Goal: Task Accomplishment & Management: Use online tool/utility

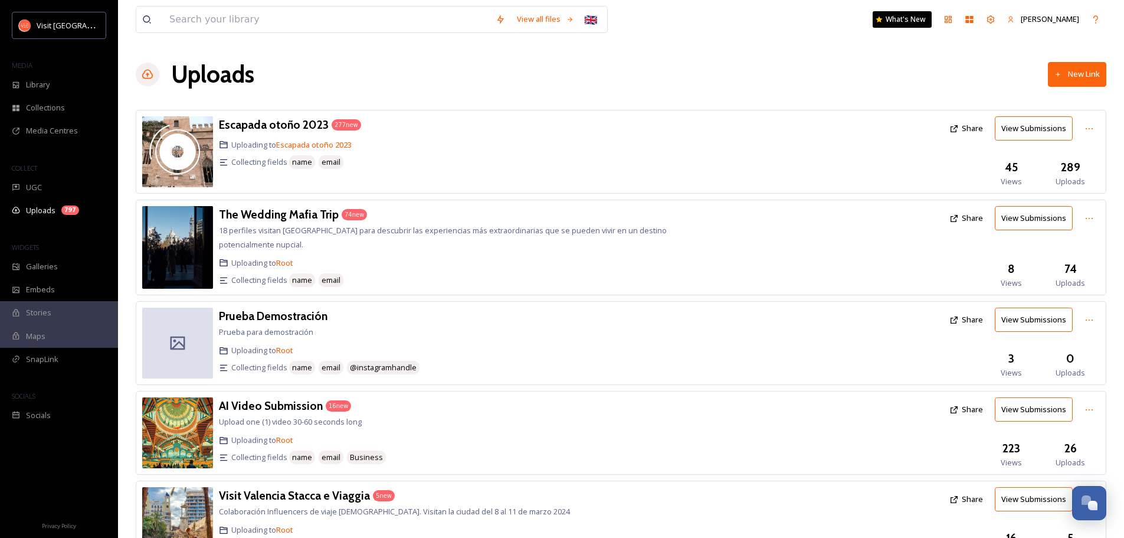
scroll to position [1408, 0]
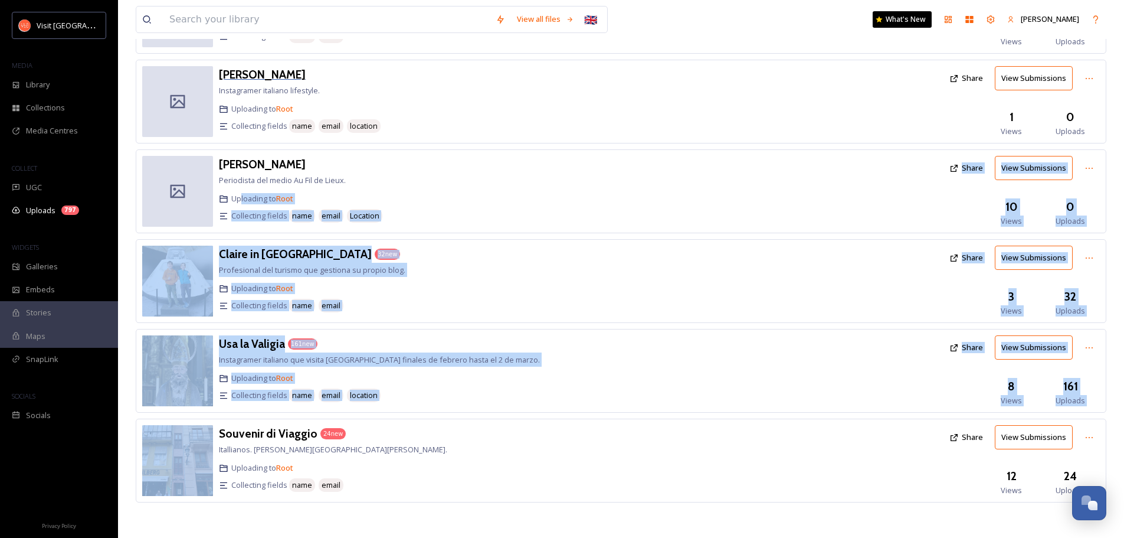
drag, startPoint x: 125, startPoint y: 470, endPoint x: 297, endPoint y: 74, distance: 432.7
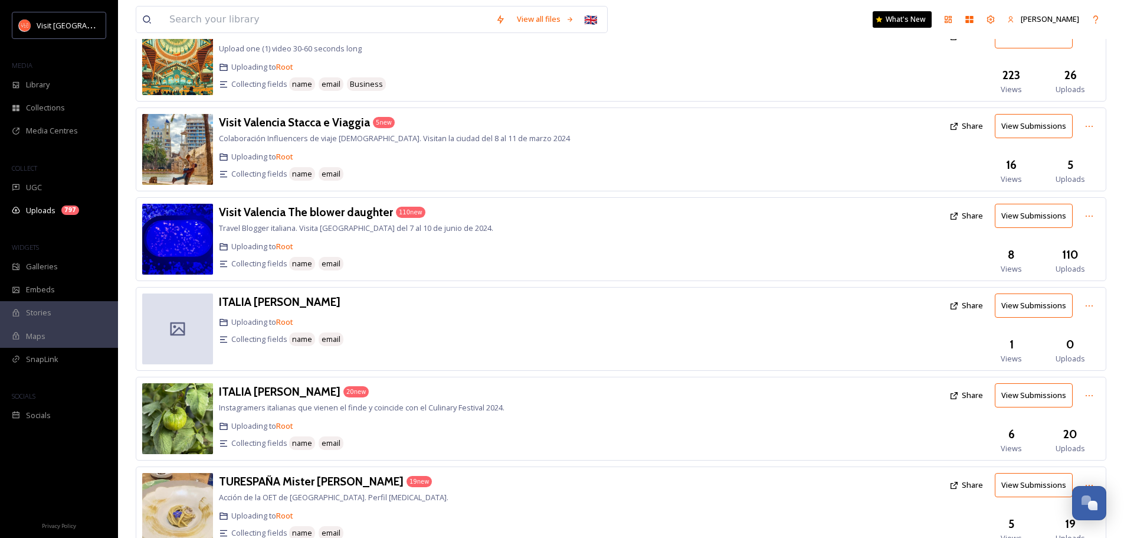
scroll to position [0, 0]
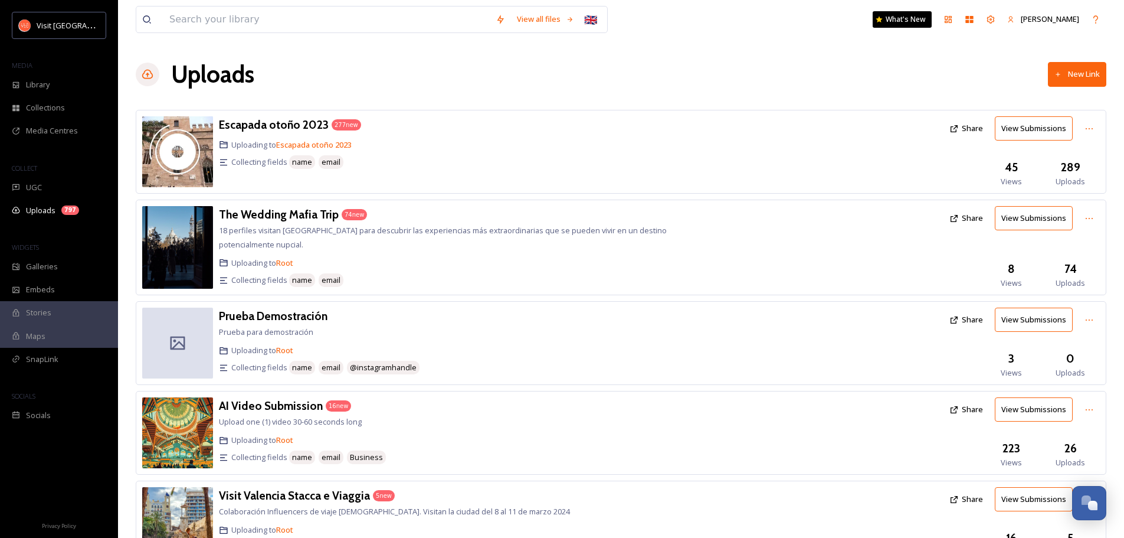
click at [1081, 76] on button "New Link" at bounding box center [1077, 74] width 58 height 24
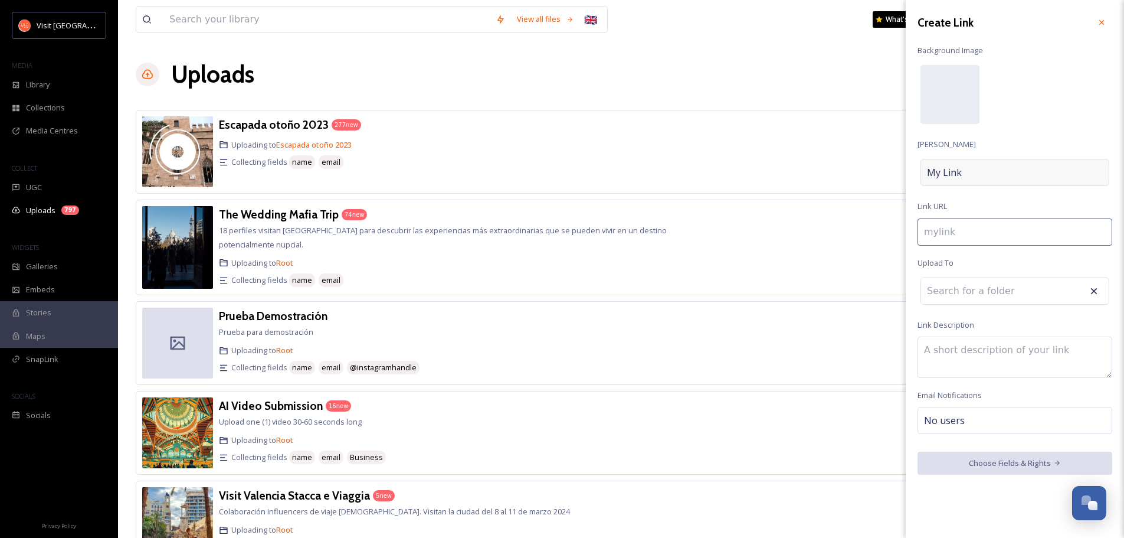
click at [970, 170] on div "My Link" at bounding box center [1015, 172] width 189 height 27
type input "w"
type input "W"
type input "wp"
type input "Wp"
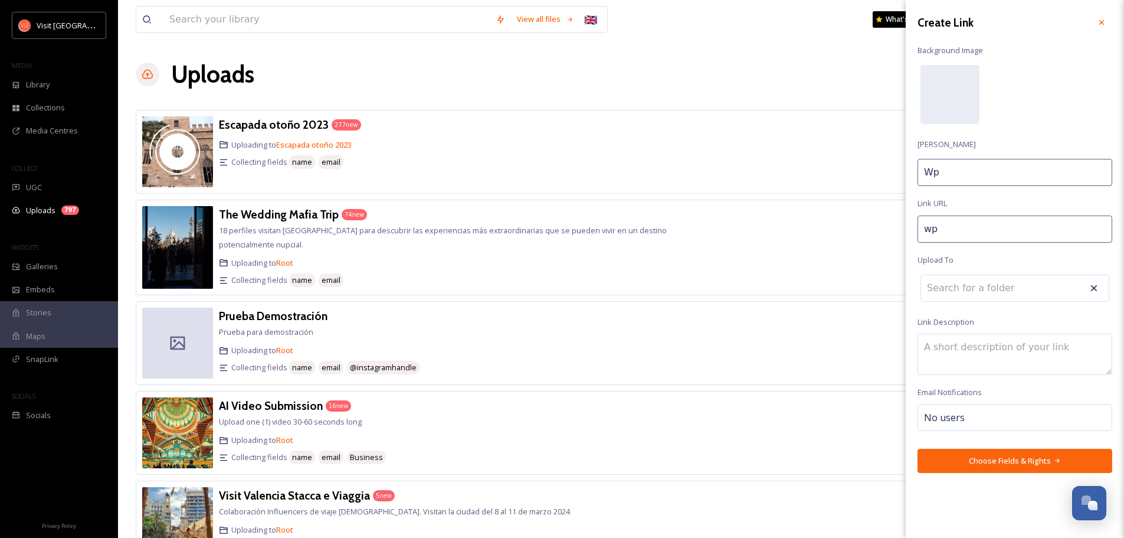
type input "wpr"
type input "Wpr"
type input "wp"
type input "Wp"
type input "w"
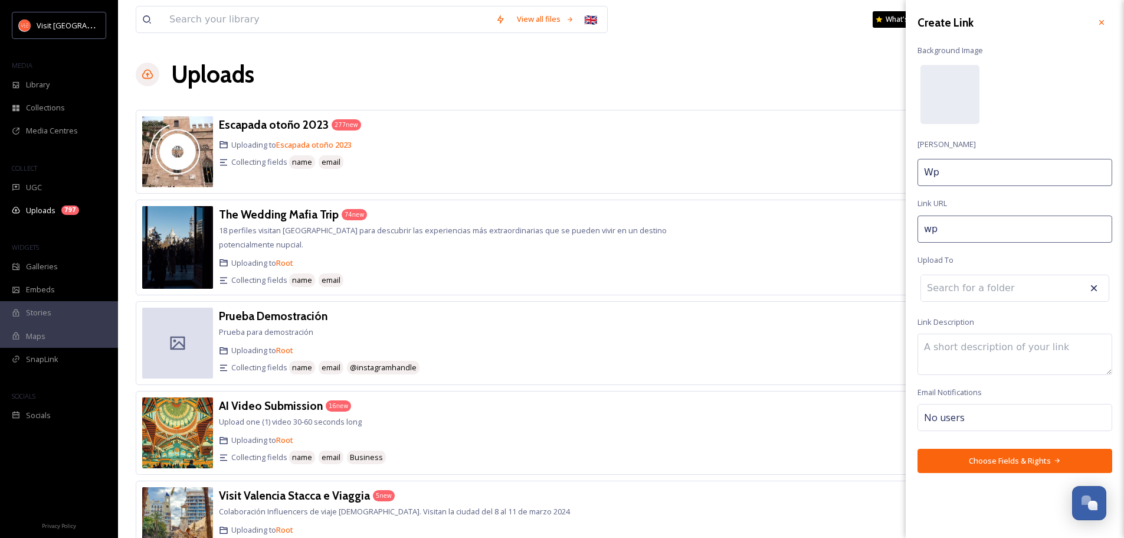
type input "W"
type input "wo"
type input "Wo"
type input "wor"
type input "Wor"
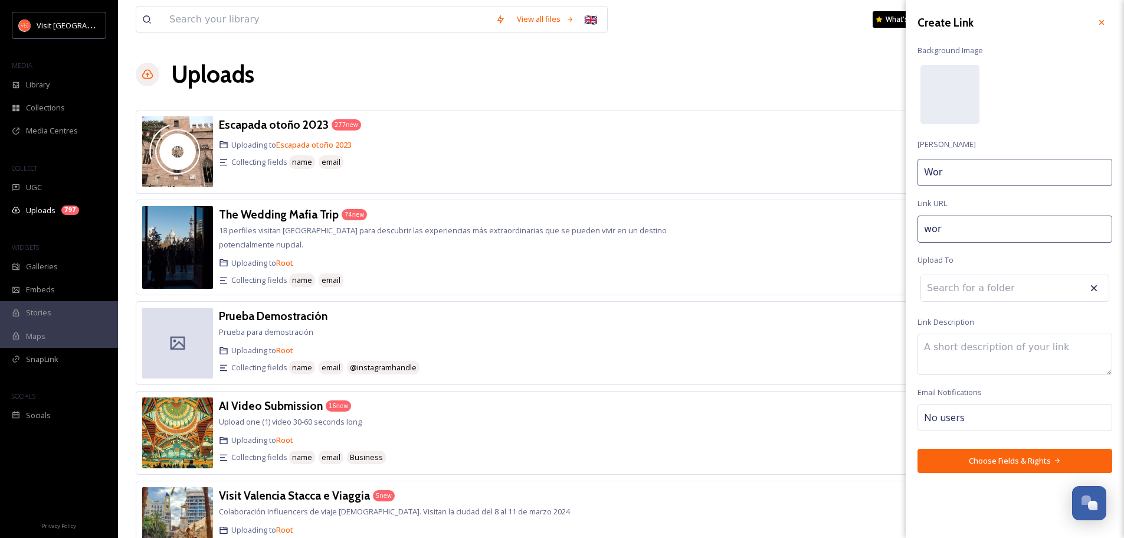
type input "worl"
type input "Worl"
type input "world"
type input "World"
type input "world-p"
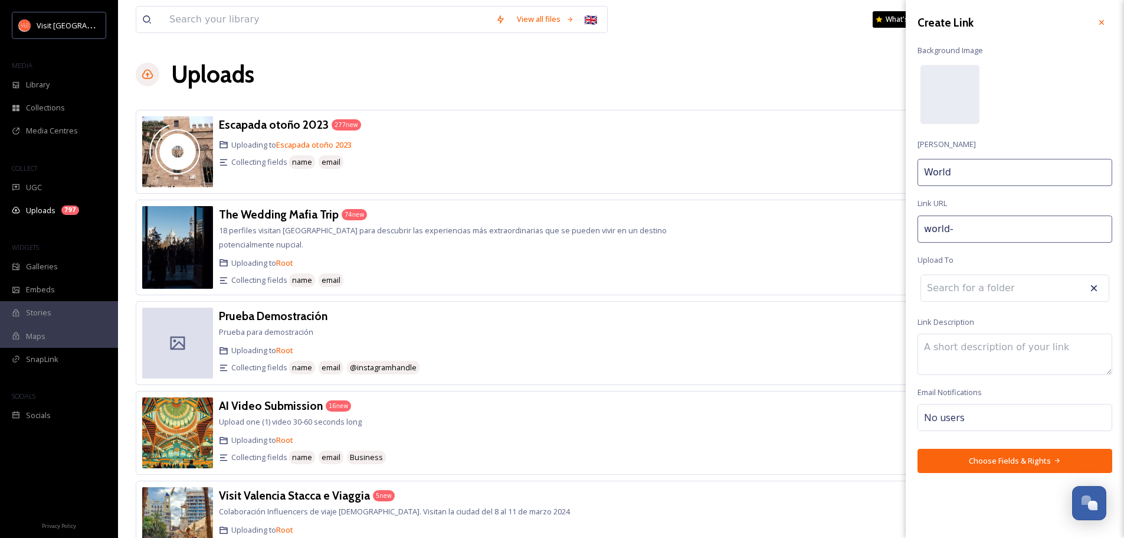
type input "World P"
type input "world-pa"
type input "World Pa"
type input "world-pae"
type input "World Pae"
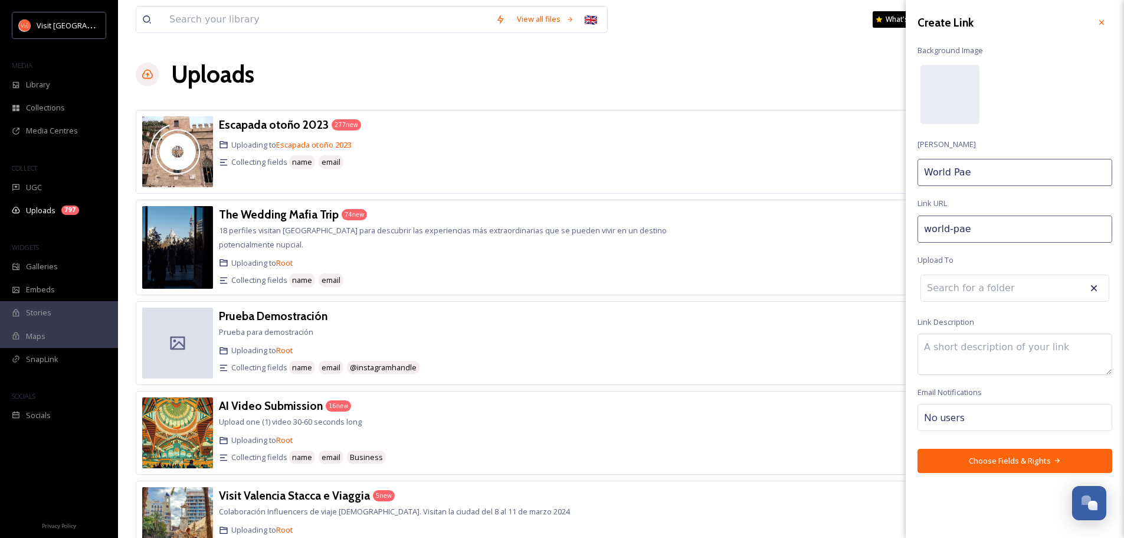
type input "world-pael"
type input "World Pael"
type input "world-paell"
type input "World Paella"
type input "world-paella-"
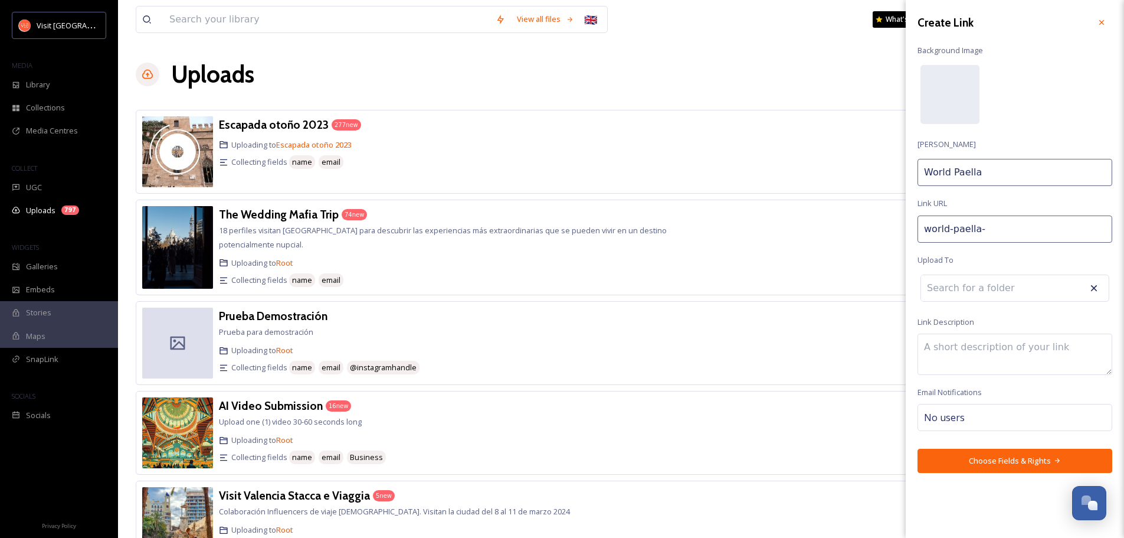
type input "World Paella D"
type input "world-paella-da"
type input "World Paella DA"
type input "world-paella-day"
type input "World Paella DAY"
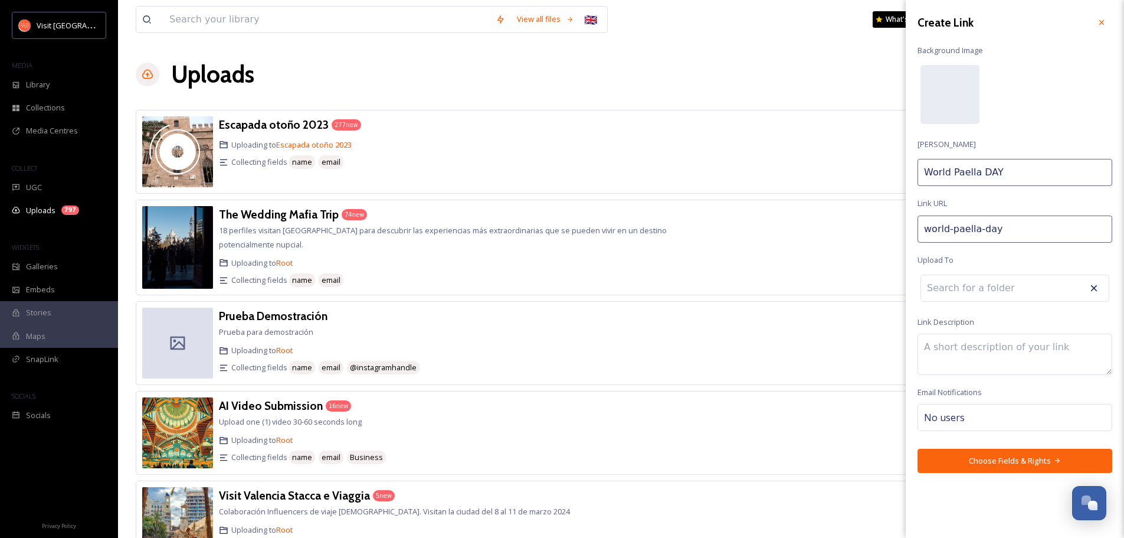
type input "world-paella-da"
type input "World Paella DA"
type input "world-paella-d"
type input "World Paella D"
type input "world-paella-da"
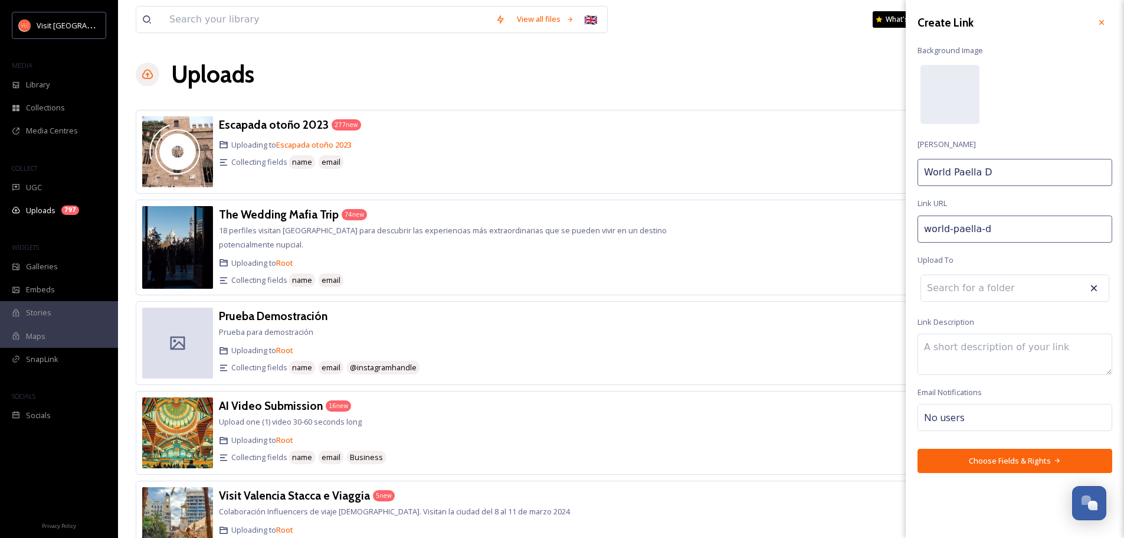
type input "World Paella Da"
type input "world-paella-day"
type input "World Paella Day"
type input "world-paella-day-"
type input "World Paella Day"
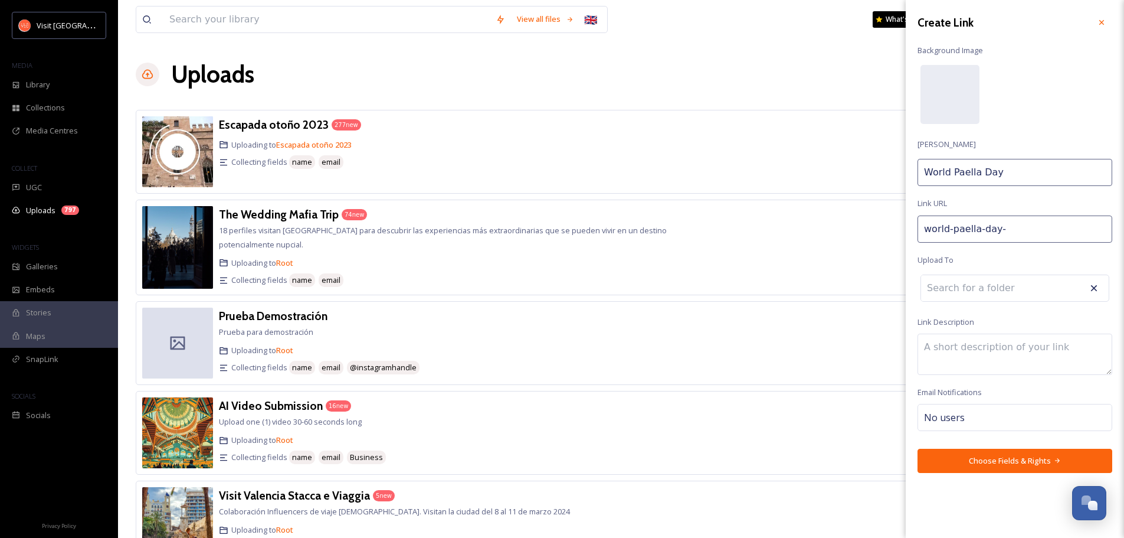
type input "world-paella-day-2"
type input "World Paella Day 2"
type input "world-paella-day-25"
type input "World Paella Day 25"
click at [1016, 290] on input at bounding box center [986, 291] width 130 height 26
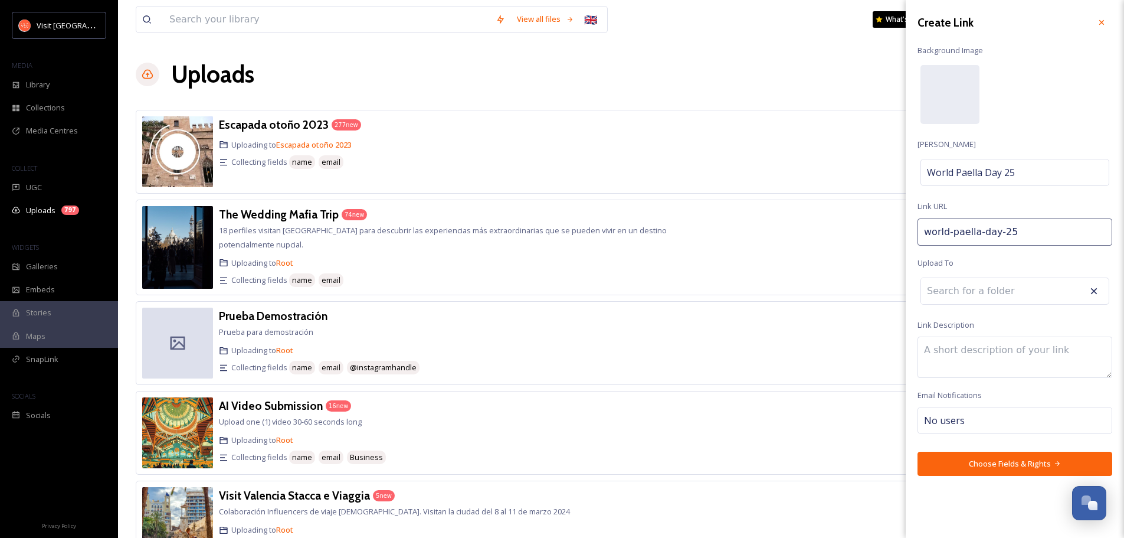
click at [996, 265] on div "Create Link Background Image Link Title World Paella Day 25 Link URL world-pael…" at bounding box center [1015, 244] width 218 height 488
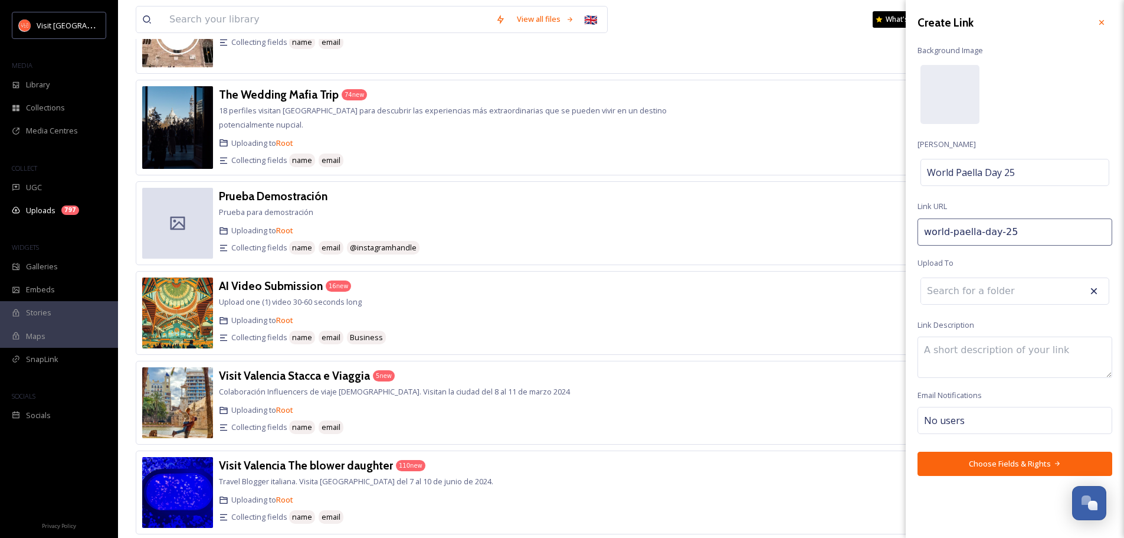
scroll to position [120, 0]
click at [944, 352] on textarea at bounding box center [1015, 356] width 195 height 41
type textarea "I"
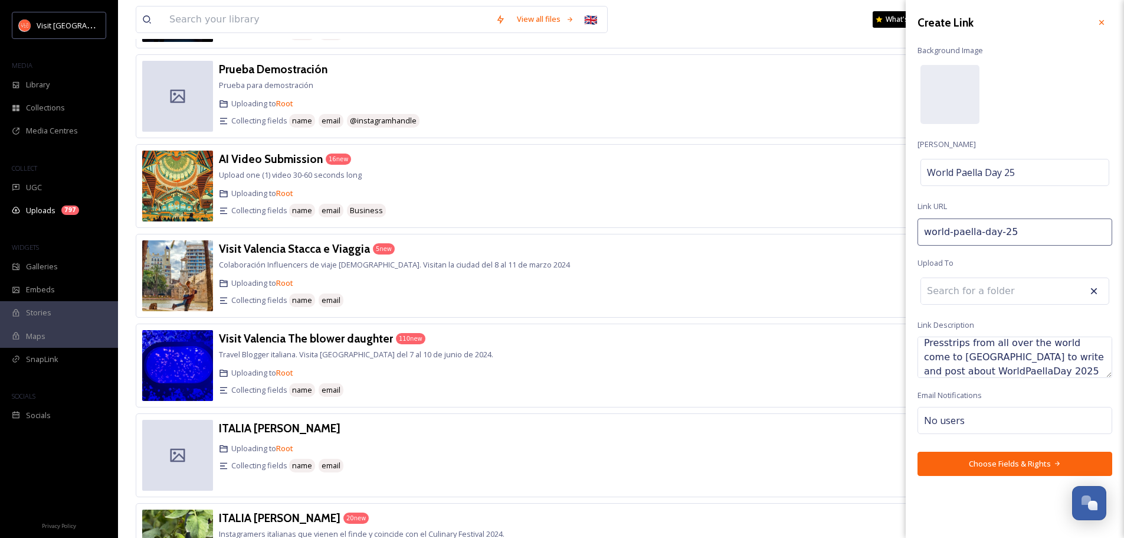
scroll to position [246, 0]
type textarea "Presstrips from all over the world come to Valencia to write and post about Wor…"
click at [1015, 463] on button "Choose Fields & Rights" at bounding box center [1015, 464] width 195 height 24
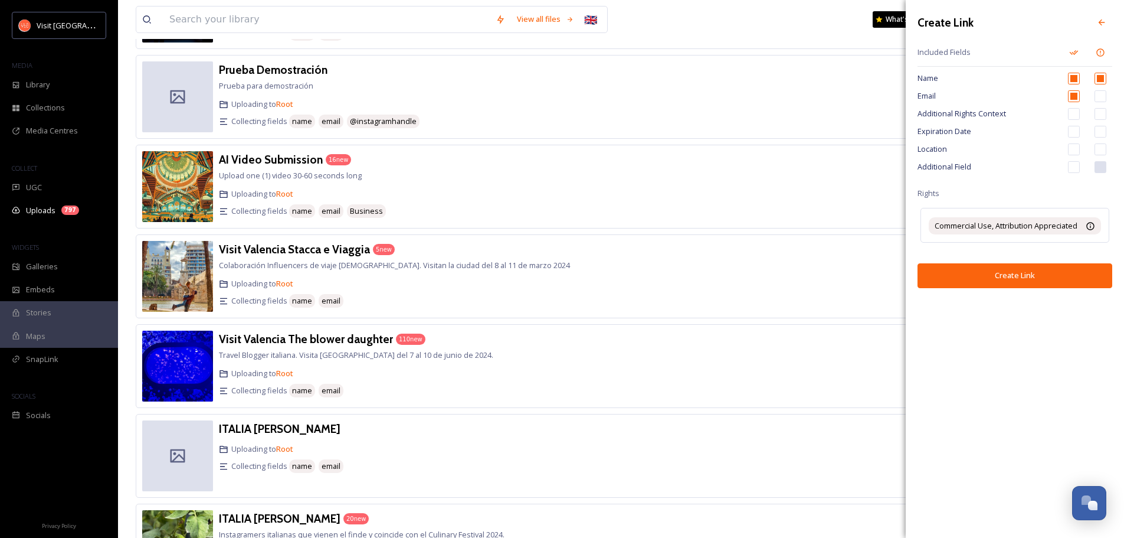
click at [1019, 275] on button "Create Link" at bounding box center [1015, 275] width 195 height 24
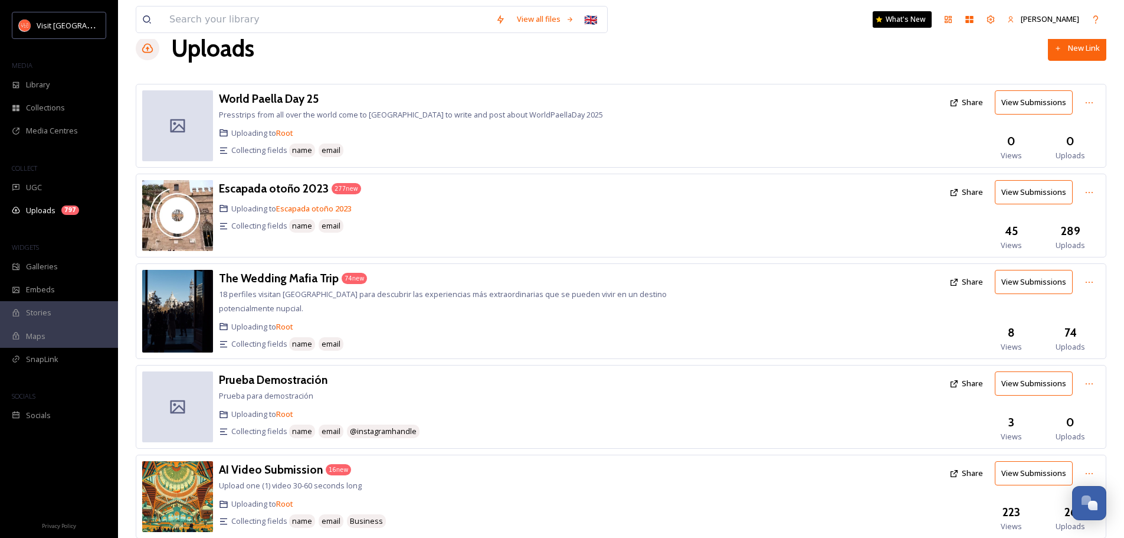
scroll to position [0, 0]
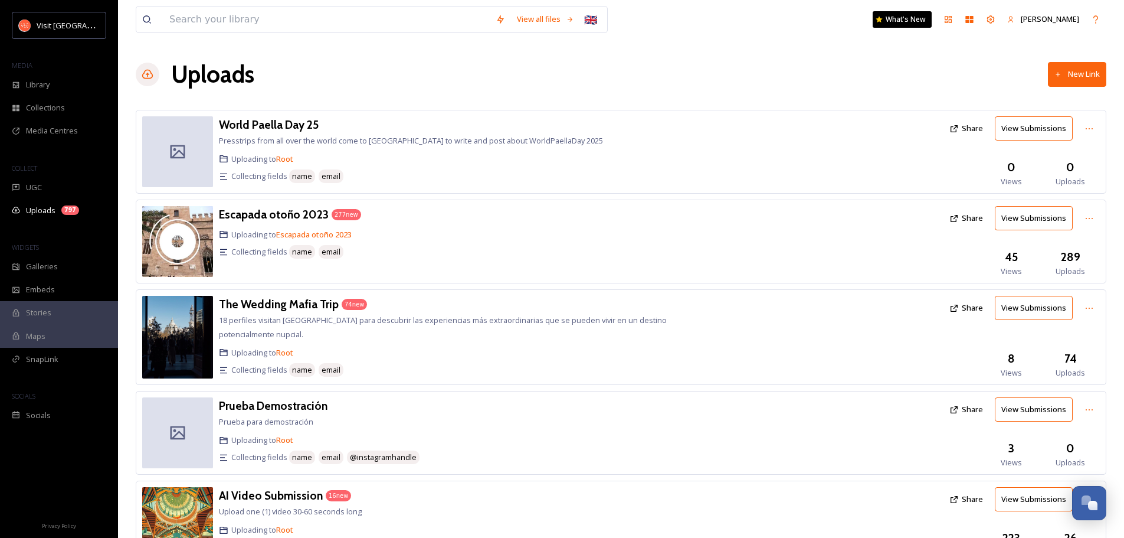
click at [973, 121] on button "Share" at bounding box center [966, 128] width 45 height 23
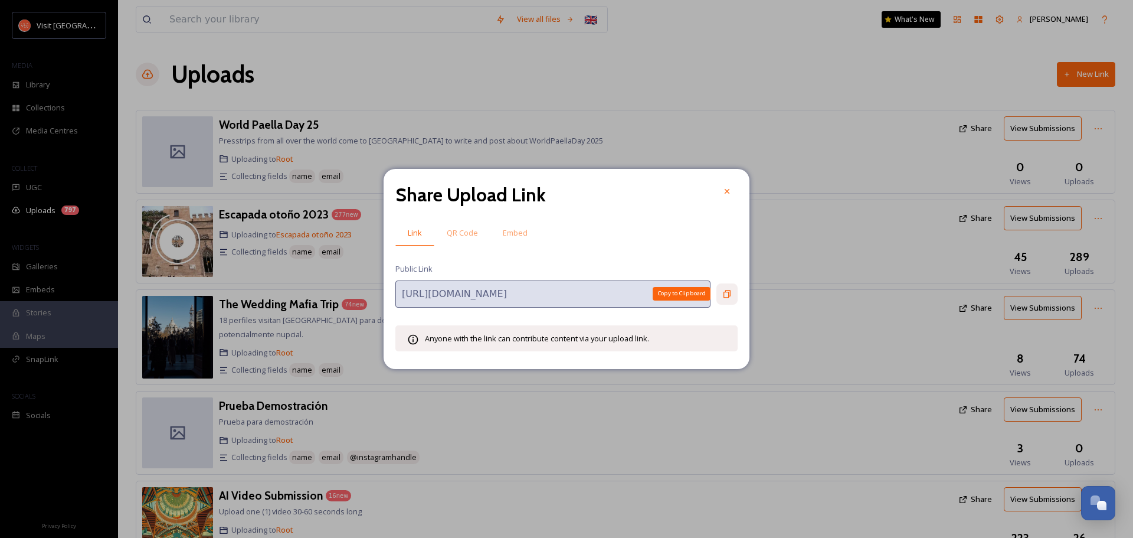
click at [725, 290] on icon at bounding box center [727, 294] width 7 height 8
click at [733, 188] on div at bounding box center [727, 191] width 21 height 21
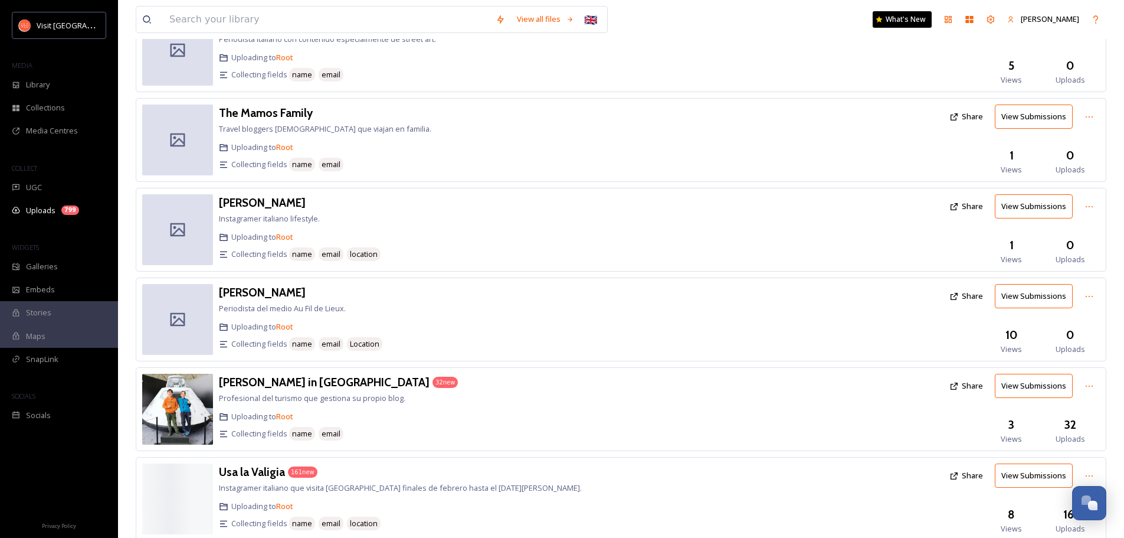
scroll to position [1408, 0]
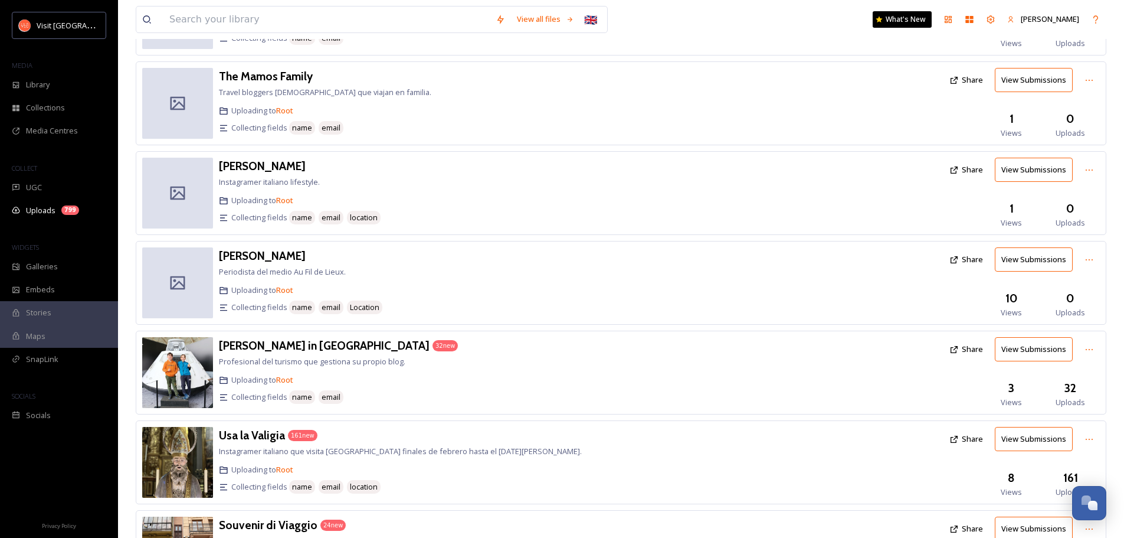
scroll to position [1408, 0]
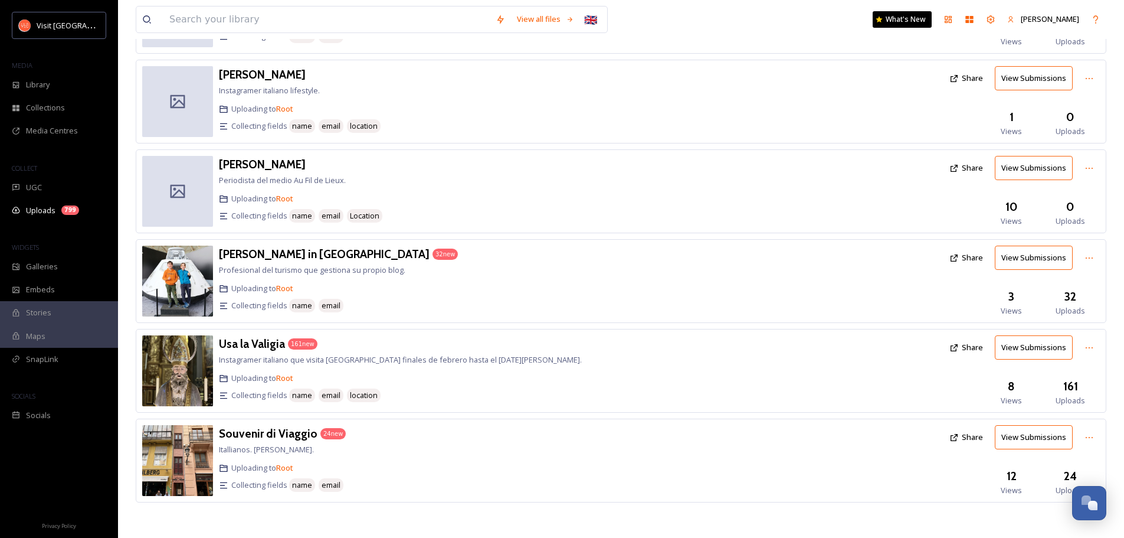
click at [476, 342] on div "Usa la Valigia 161 new Instagramer italiano que visita Valencia finales de febr…" at bounding box center [621, 371] width 971 height 84
